Goal: Navigation & Orientation: Find specific page/section

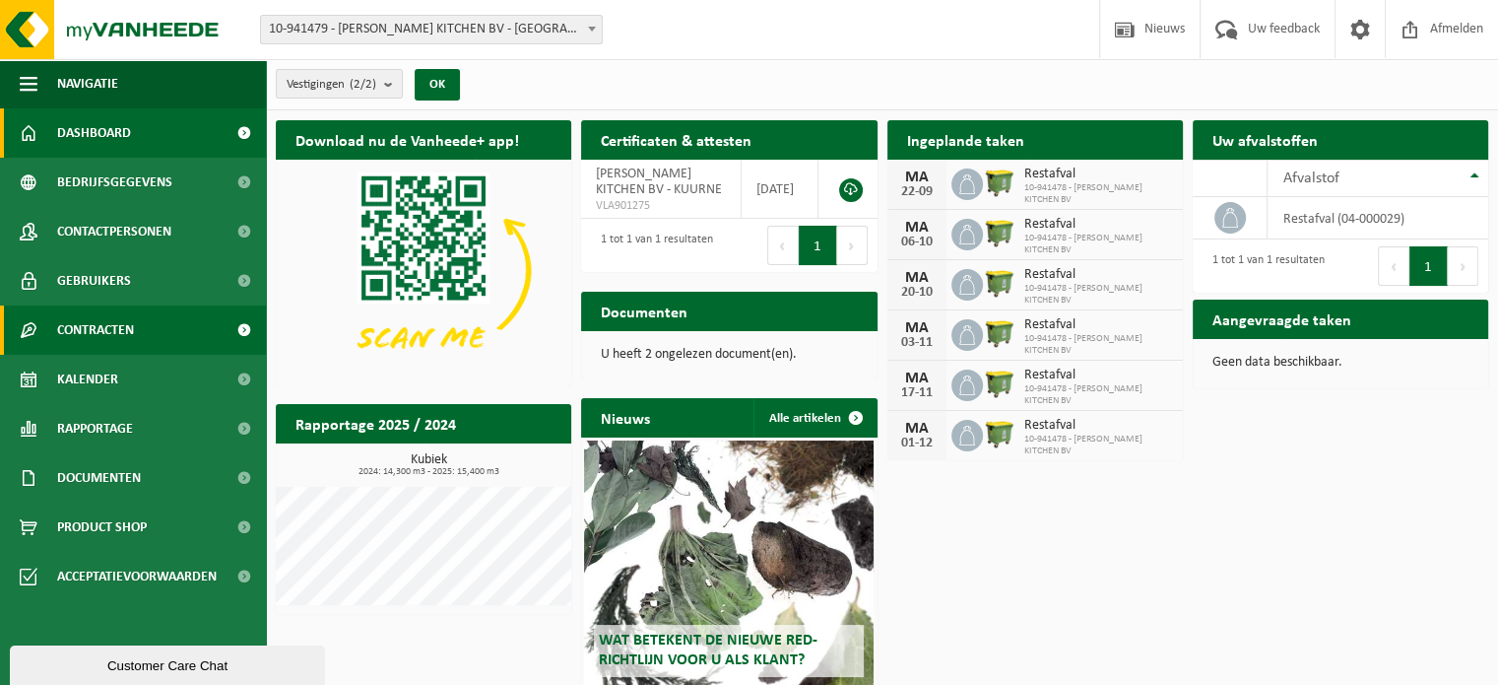
click at [134, 342] on span "Contracten" at bounding box center [95, 329] width 77 height 49
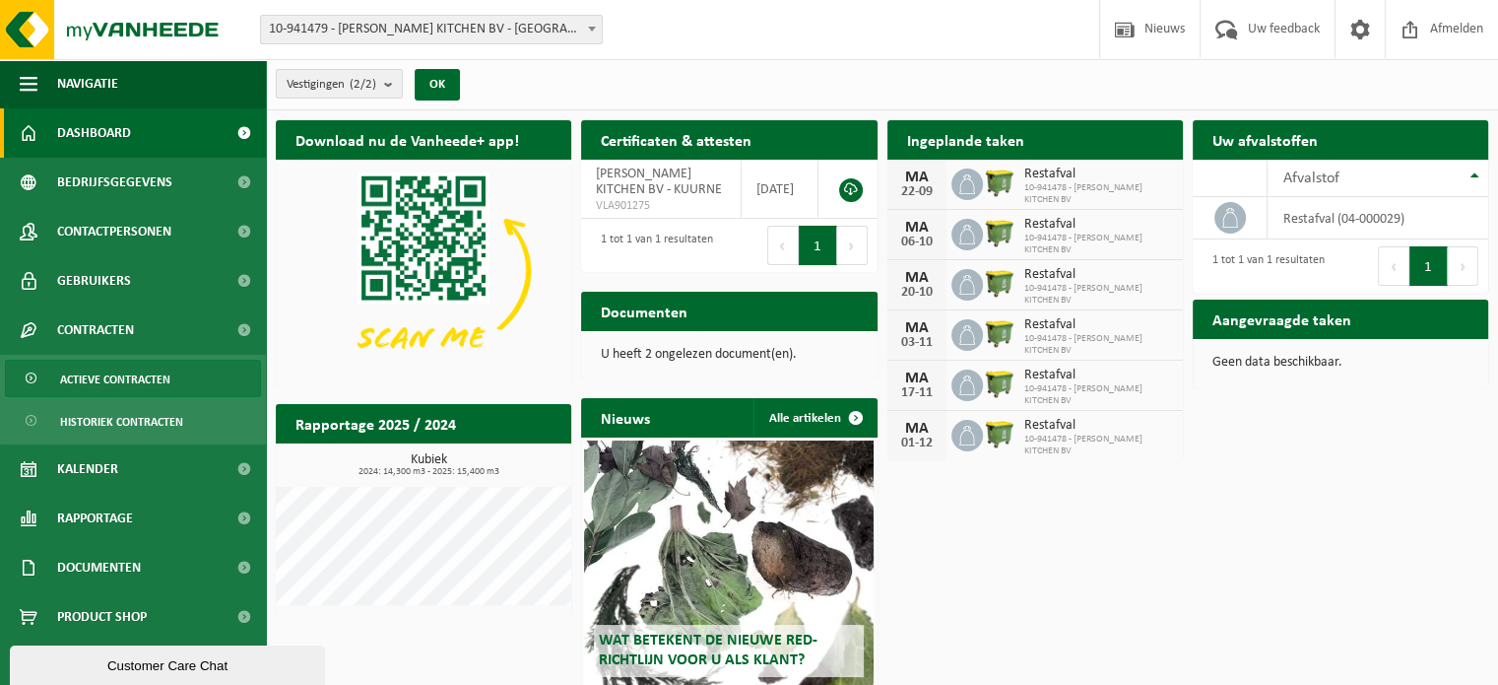
click at [148, 383] on span "Actieve contracten" at bounding box center [115, 379] width 110 height 37
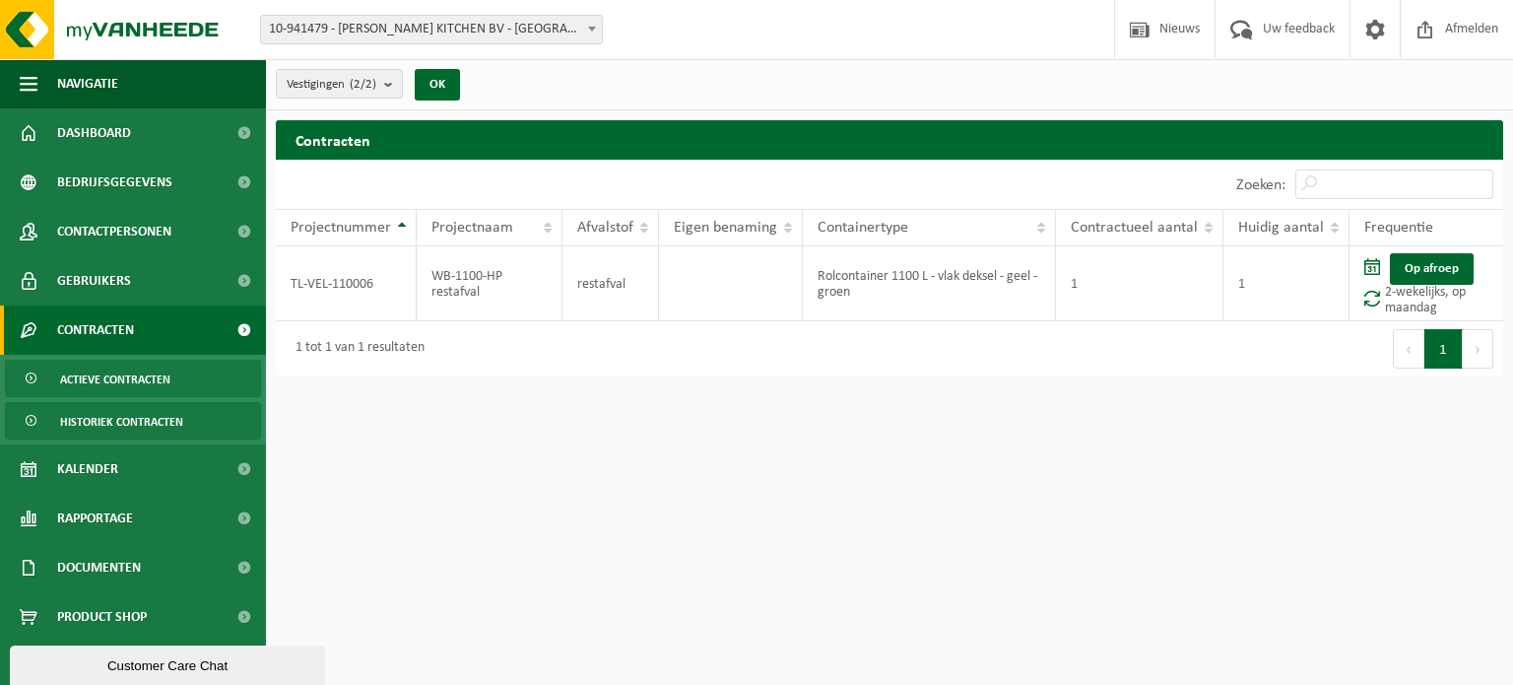
click at [110, 417] on span "Historiek contracten" at bounding box center [121, 421] width 123 height 37
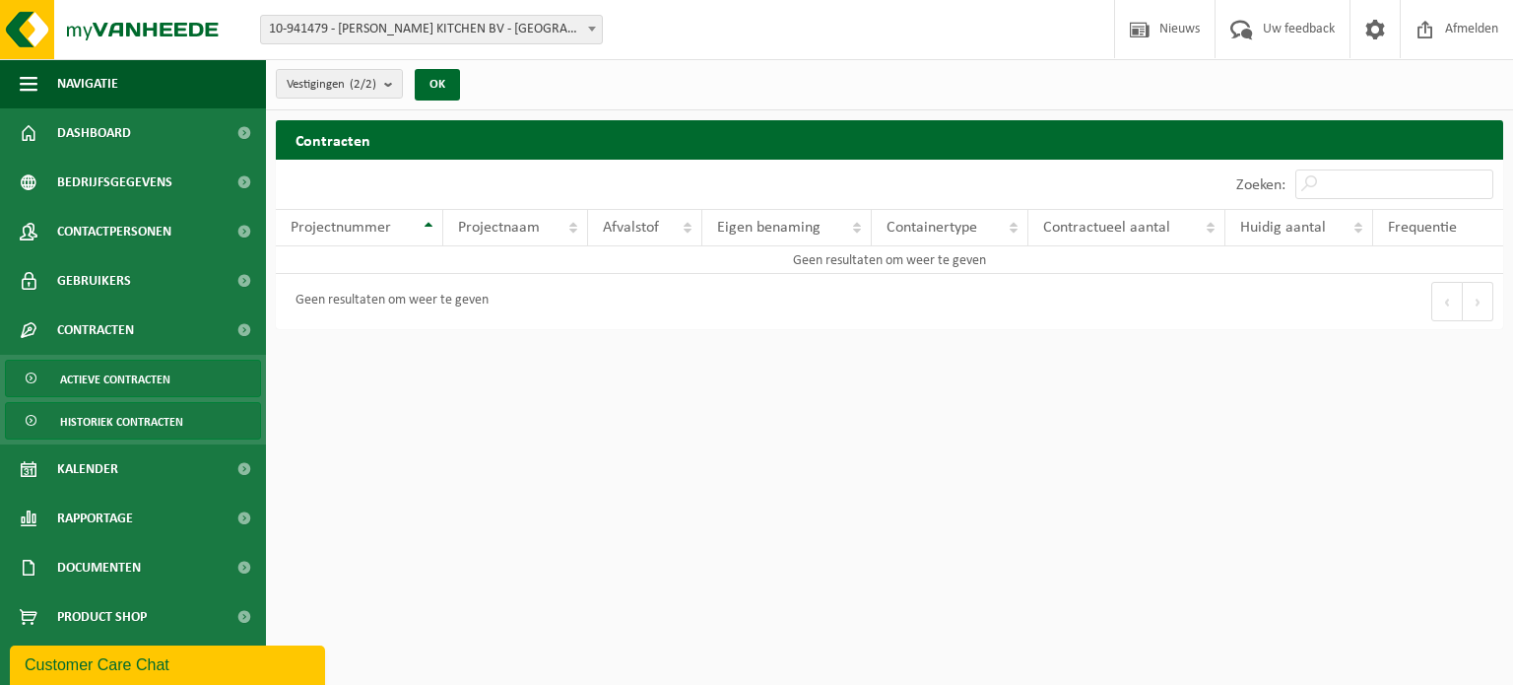
click at [110, 383] on span "Actieve contracten" at bounding box center [115, 379] width 110 height 37
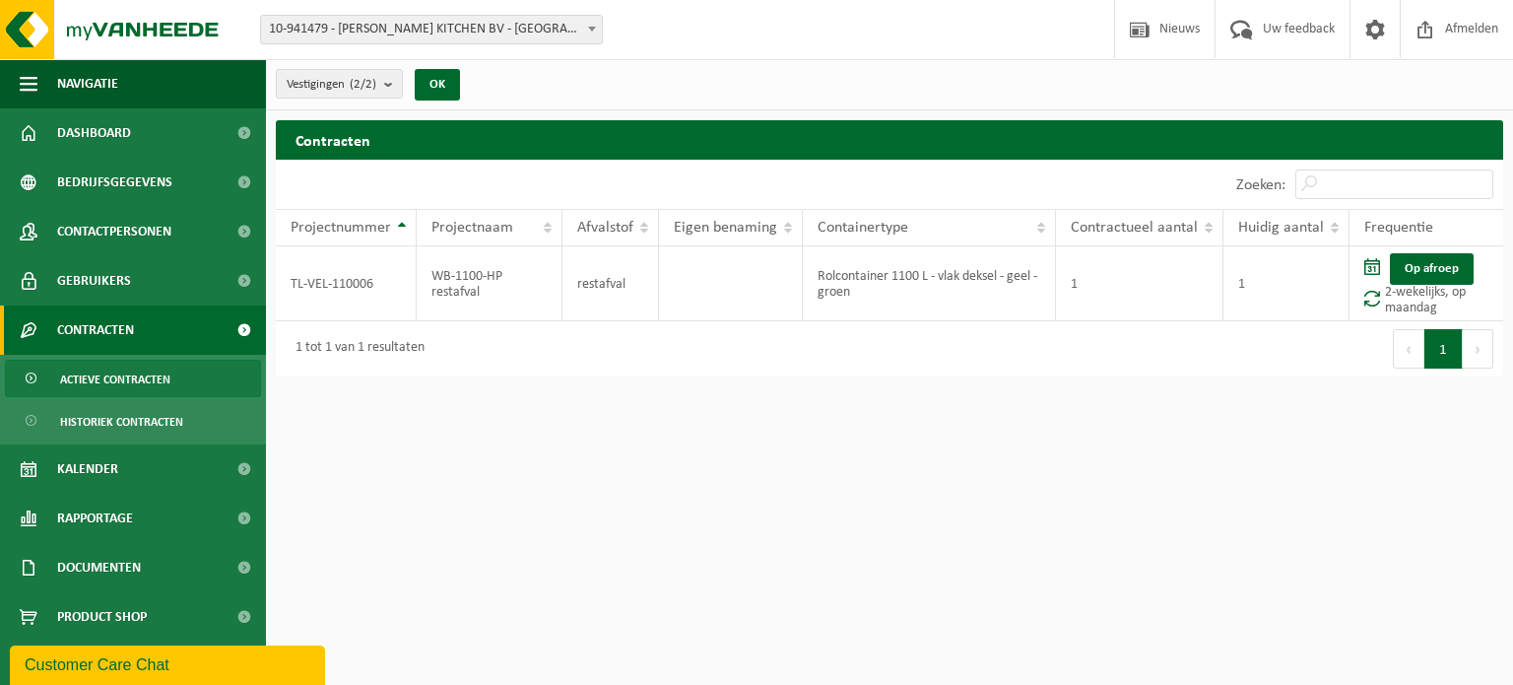
click at [583, 37] on span at bounding box center [592, 29] width 20 height 26
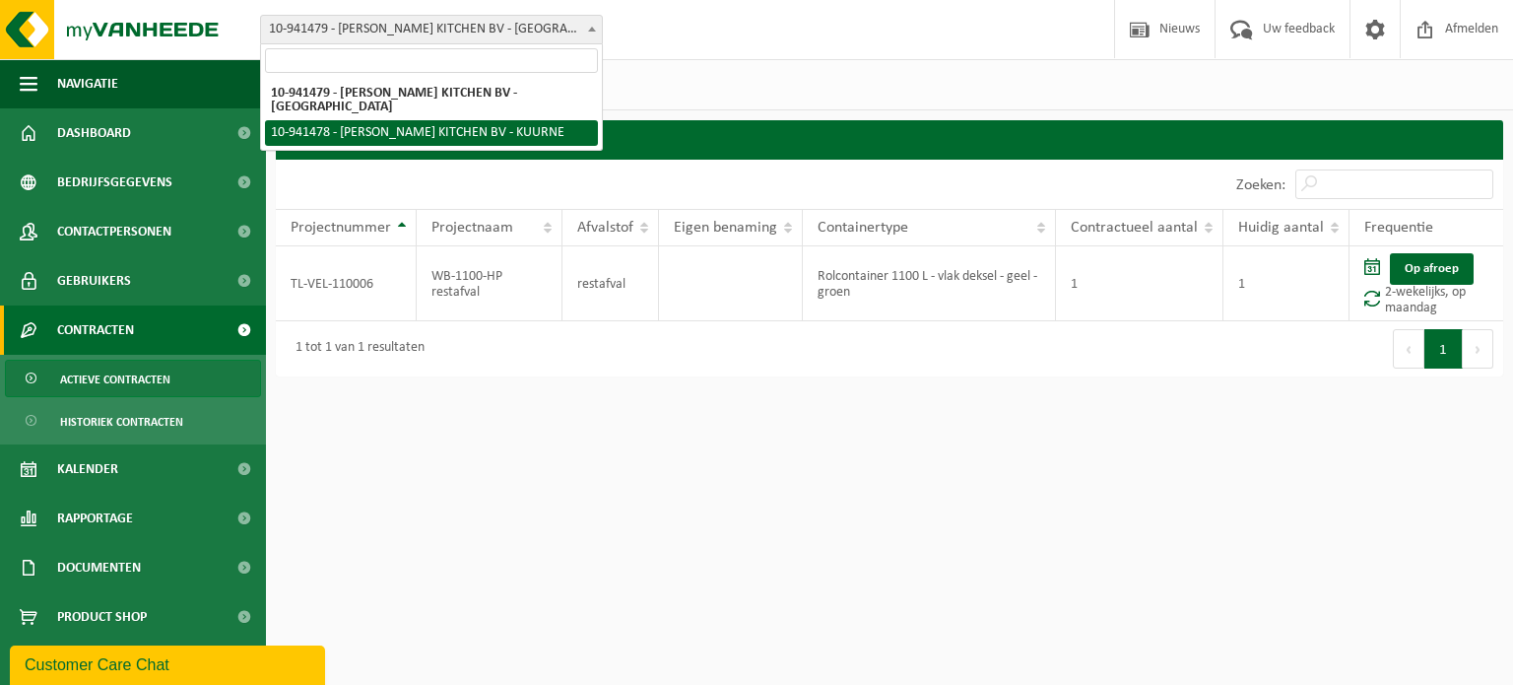
select select "139328"
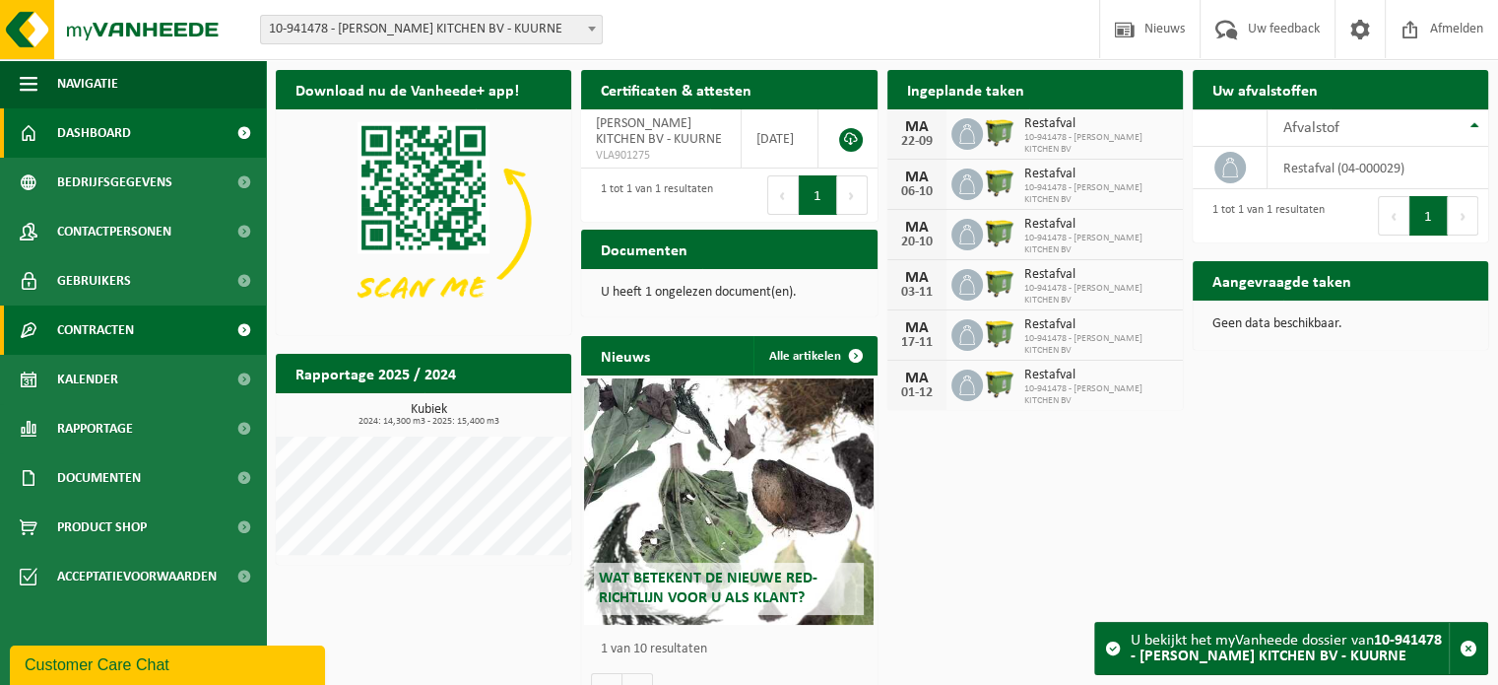
click at [118, 333] on span "Contracten" at bounding box center [95, 329] width 77 height 49
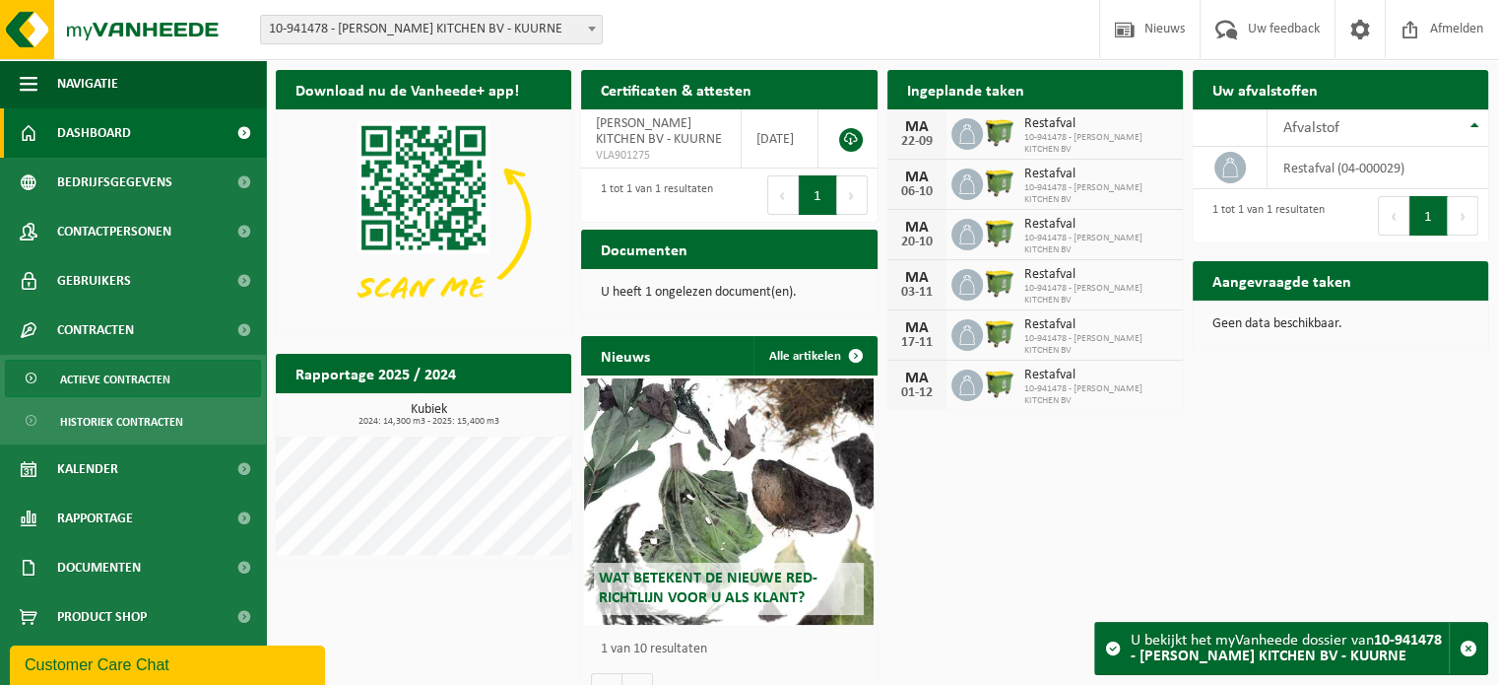
click at [110, 367] on span "Actieve contracten" at bounding box center [115, 379] width 110 height 37
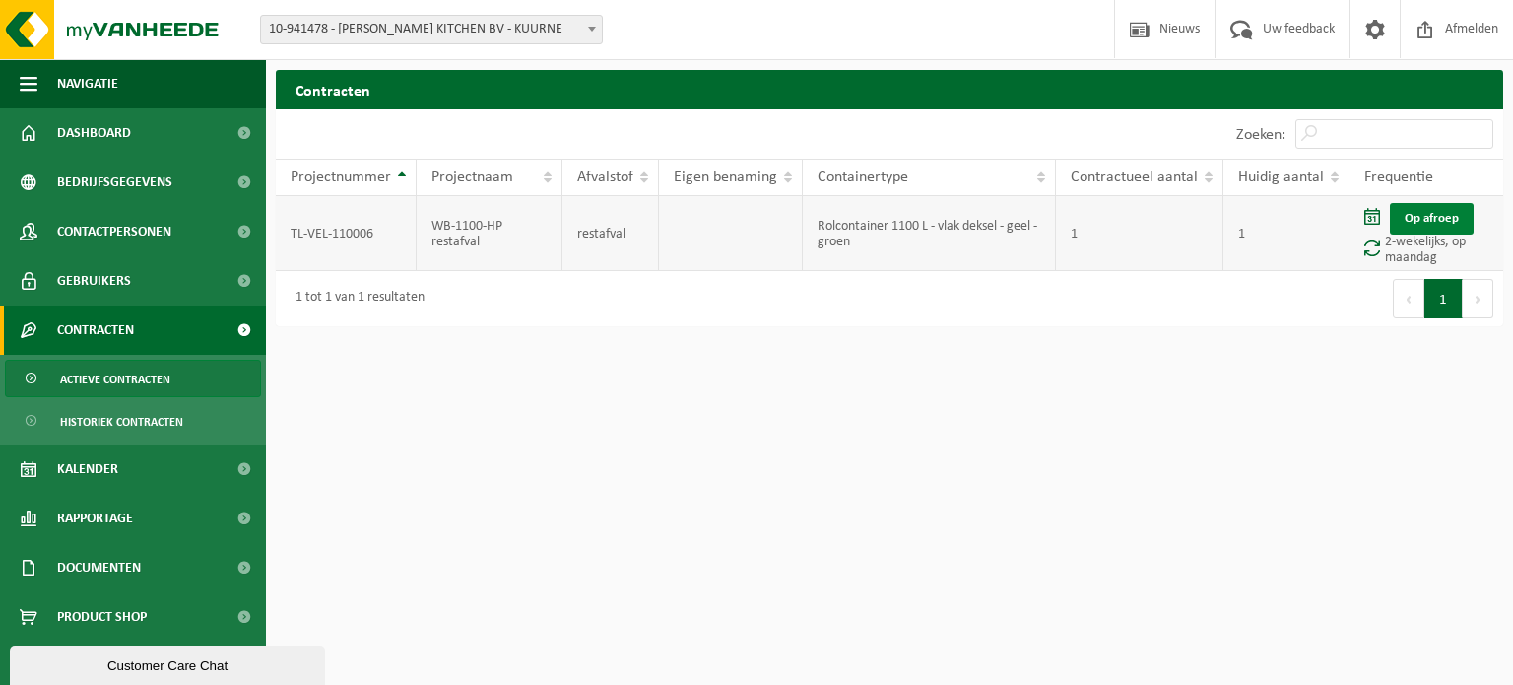
click at [1446, 219] on link "Op afroep" at bounding box center [1432, 219] width 84 height 32
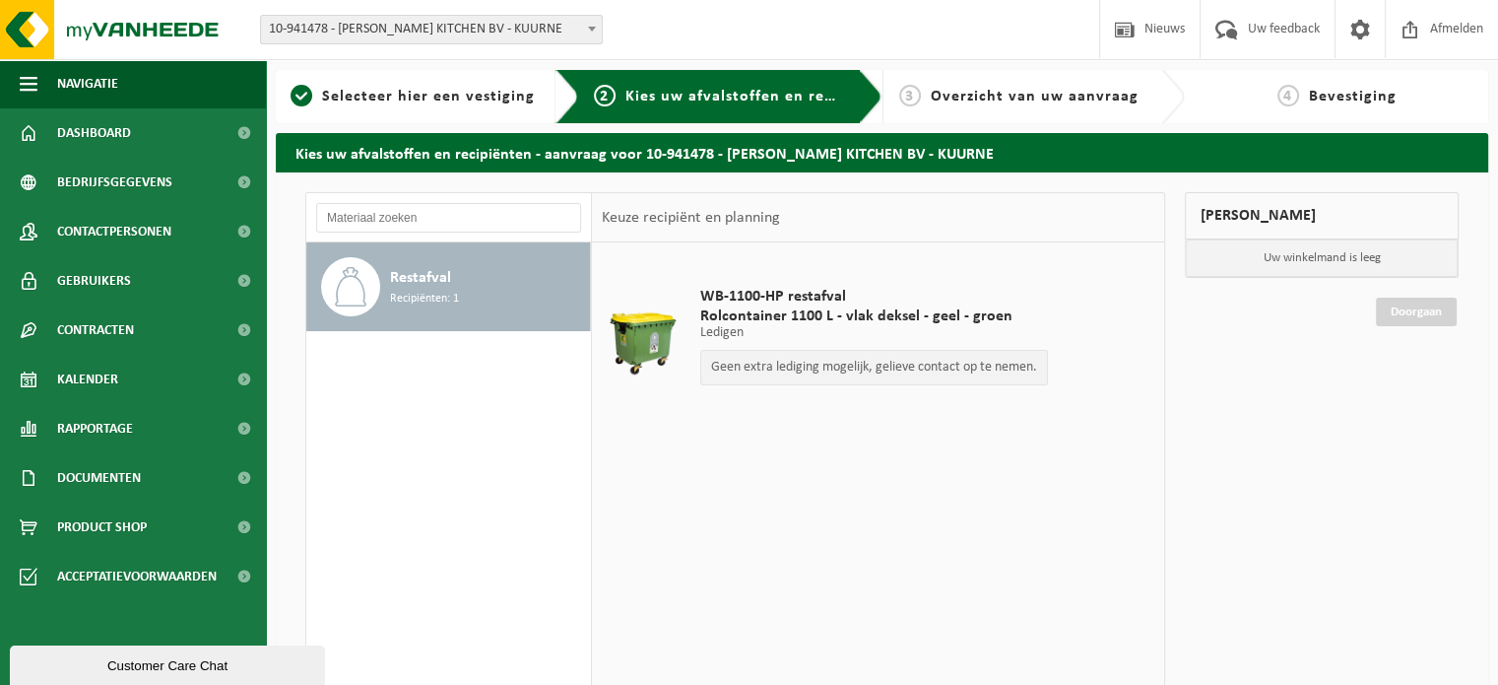
click at [965, 364] on p "Geen extra lediging mogelijk, gelieve contact op te nemen." at bounding box center [874, 368] width 326 height 14
click at [422, 112] on div "1 Selecteer hier een vestiging" at bounding box center [427, 96] width 303 height 53
click at [119, 472] on span "Documenten" at bounding box center [99, 477] width 84 height 49
click at [121, 517] on link "Facturen" at bounding box center [133, 525] width 256 height 37
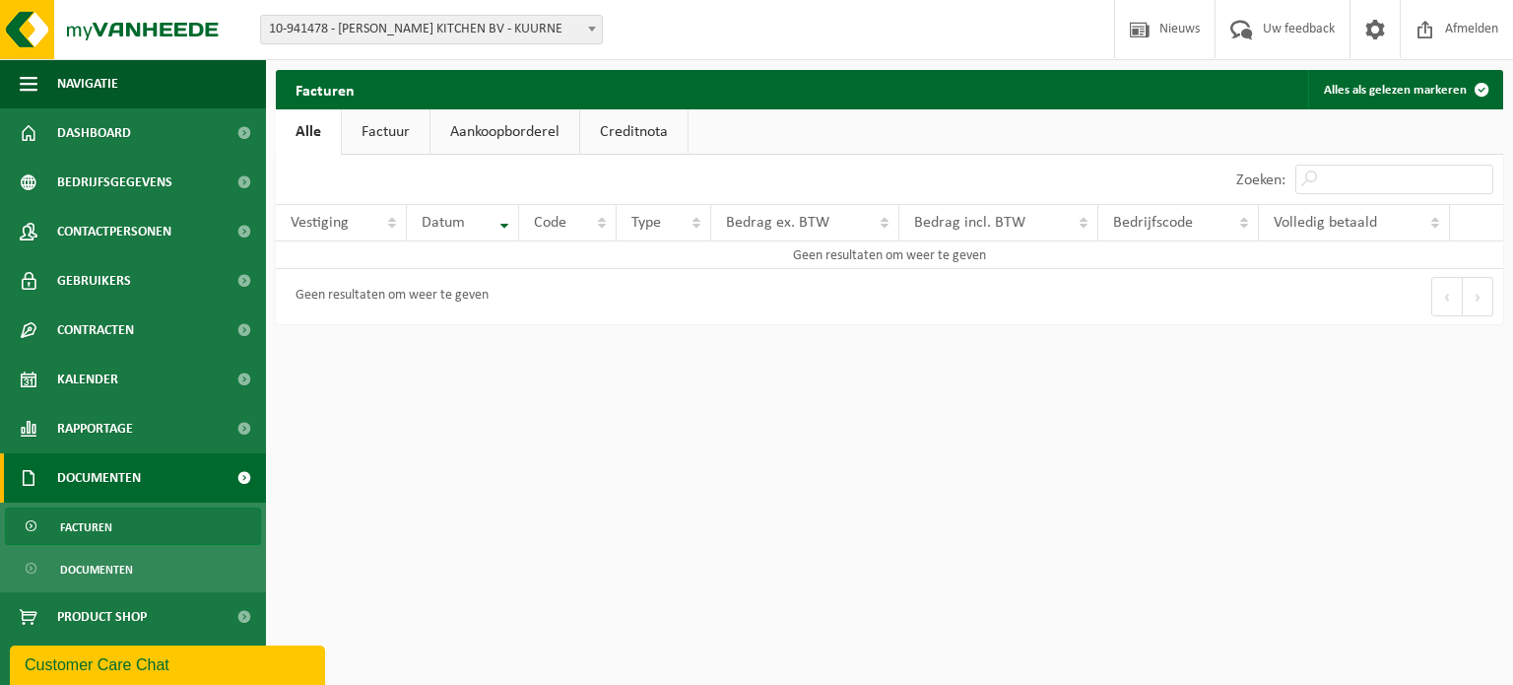
click at [378, 129] on link "Factuur" at bounding box center [386, 131] width 88 height 45
click at [465, 129] on link "Aankoopborderel" at bounding box center [506, 131] width 149 height 45
click at [102, 180] on span "Bedrijfsgegevens" at bounding box center [114, 182] width 115 height 49
